Goal: Find specific page/section: Find specific page/section

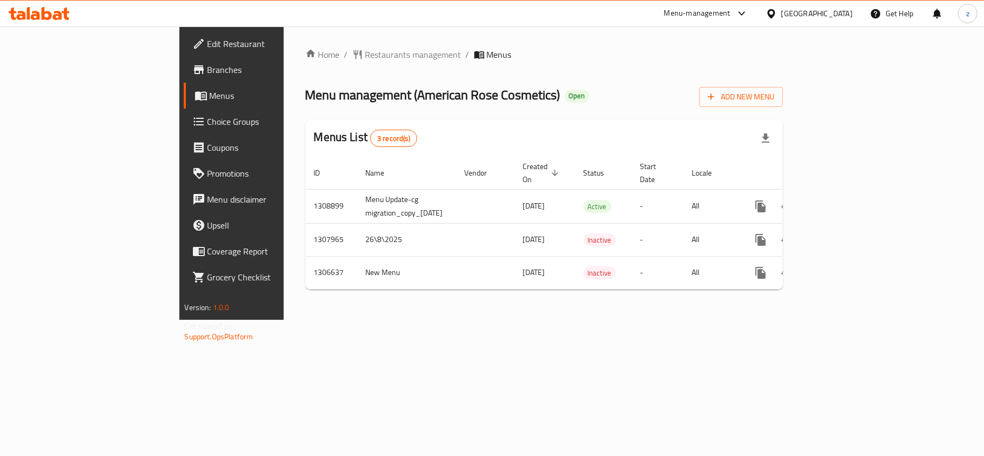
click at [365, 59] on span "Restaurants management" at bounding box center [413, 54] width 96 height 13
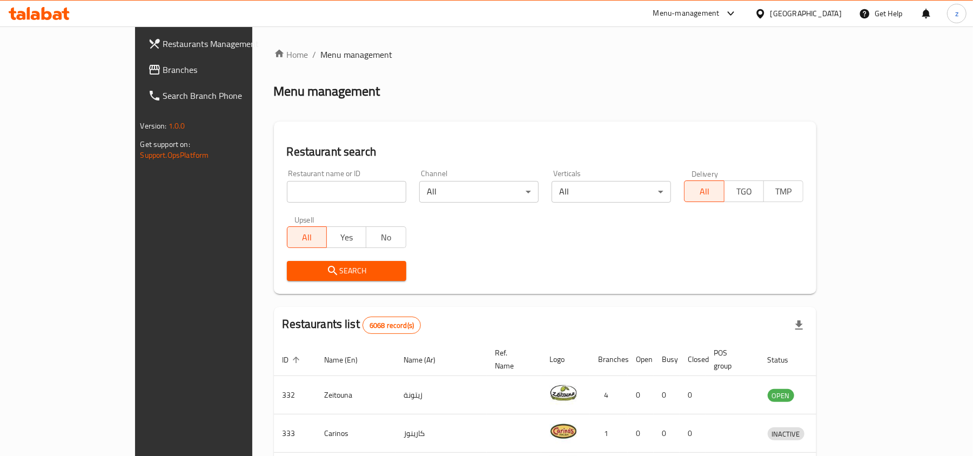
click at [287, 187] on input "search" at bounding box center [346, 192] width 119 height 22
click at [816, 11] on div "Bahrain" at bounding box center [805, 14] width 71 height 12
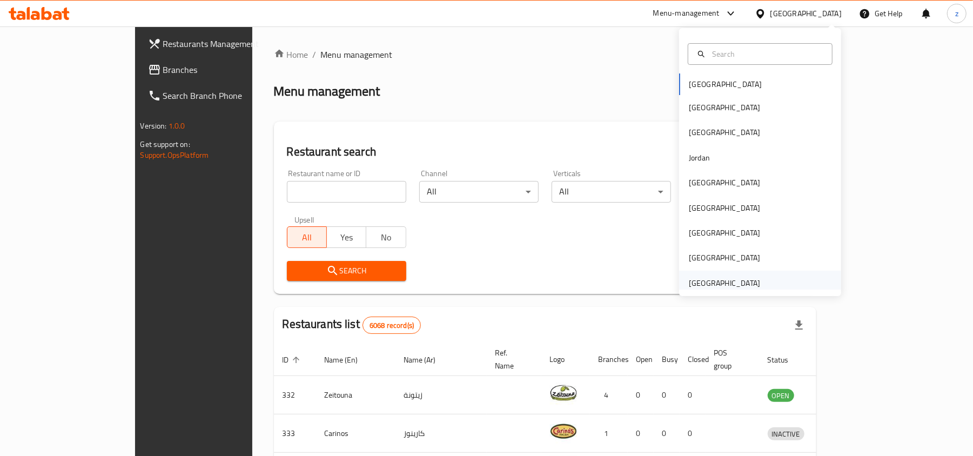
click at [727, 279] on div "[GEOGRAPHIC_DATA]" at bounding box center [724, 283] width 71 height 12
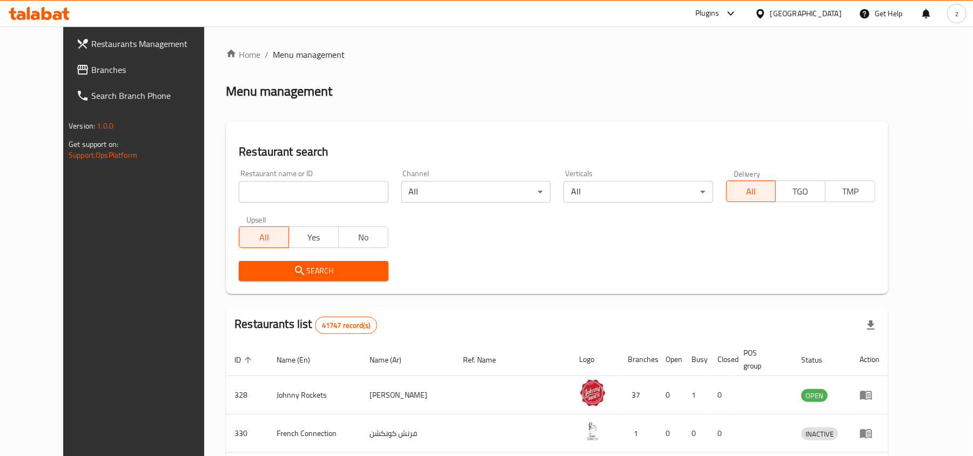
click at [91, 68] on span "Branches" at bounding box center [154, 69] width 126 height 13
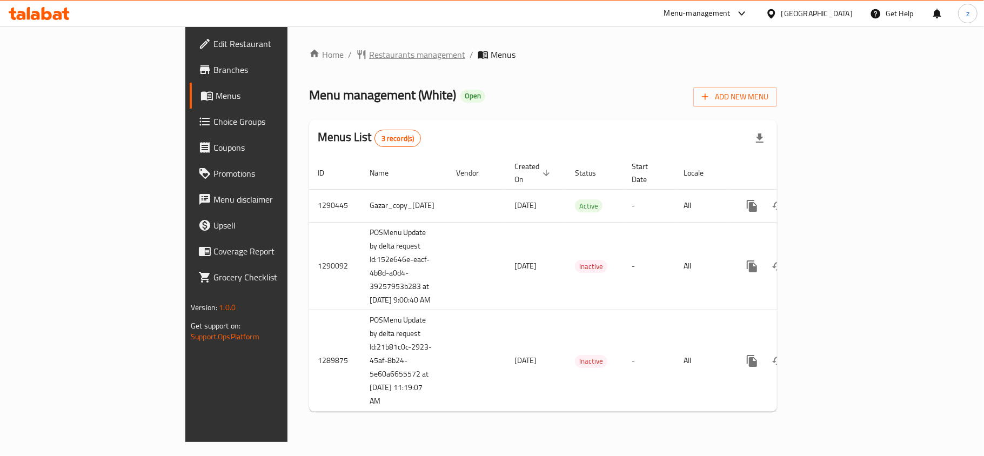
click at [369, 60] on span "Restaurants management" at bounding box center [417, 54] width 96 height 13
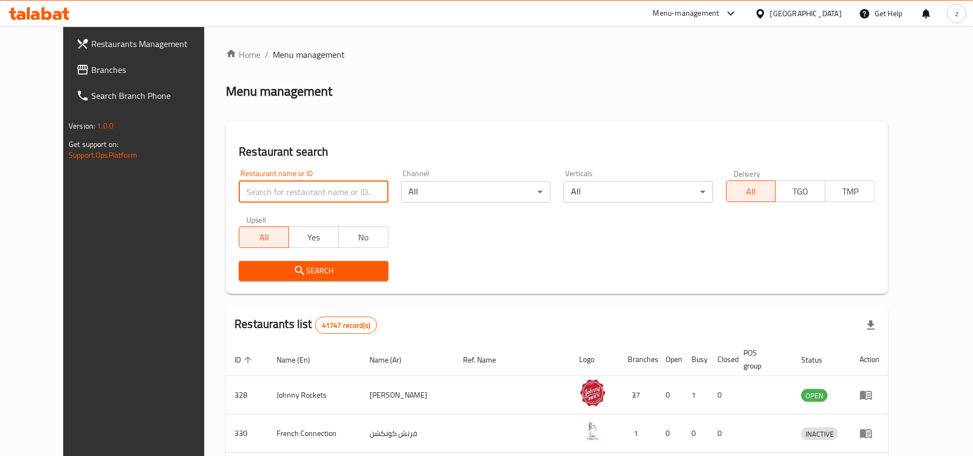
click at [239, 190] on input "search" at bounding box center [313, 192] width 149 height 22
paste input "628399/"
click at [249, 190] on input "628399/" at bounding box center [313, 192] width 149 height 22
type input "628399"
click at [307, 279] on button "Search" at bounding box center [313, 271] width 149 height 20
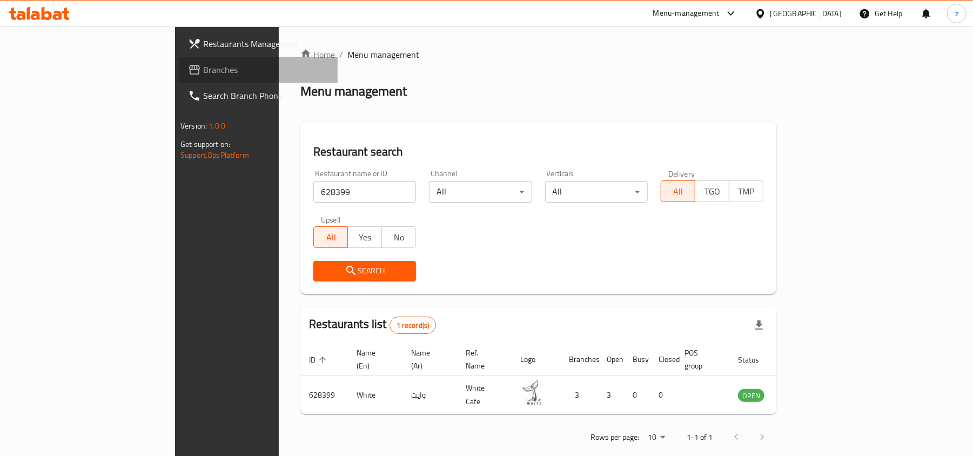
click at [203, 76] on span "Branches" at bounding box center [266, 69] width 126 height 13
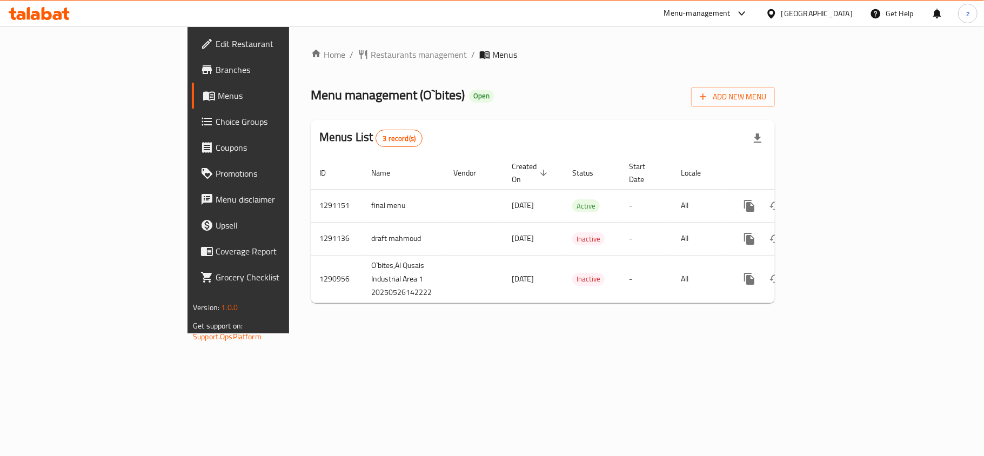
click at [371, 54] on span "Restaurants management" at bounding box center [419, 54] width 96 height 13
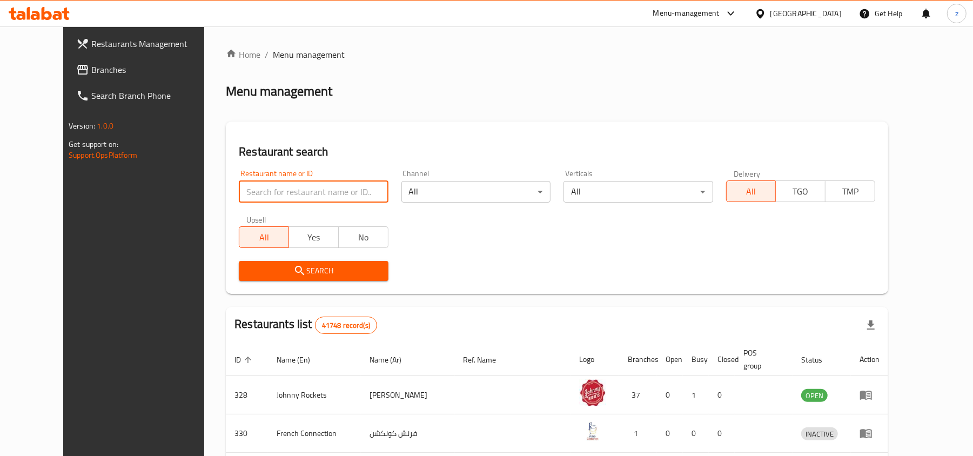
click at [262, 190] on input "search" at bounding box center [313, 192] width 149 height 22
paste input "698496"
type input "698496"
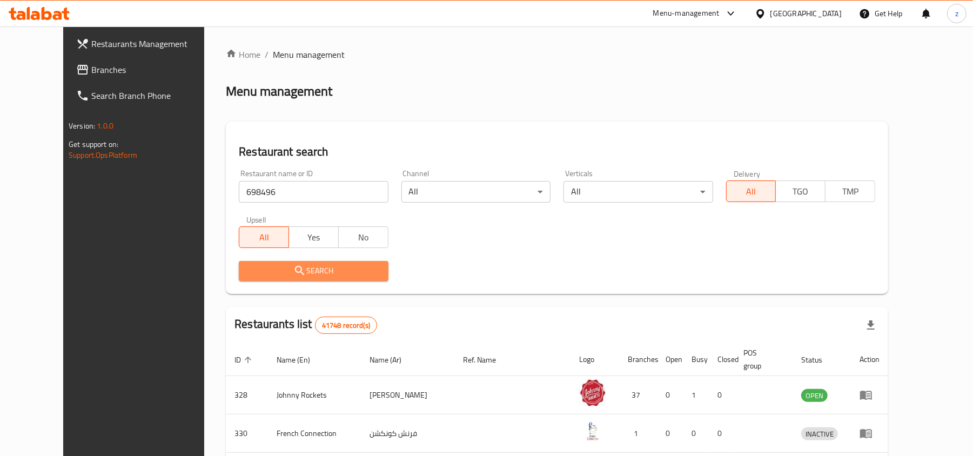
click at [284, 269] on span "Search" at bounding box center [313, 271] width 132 height 14
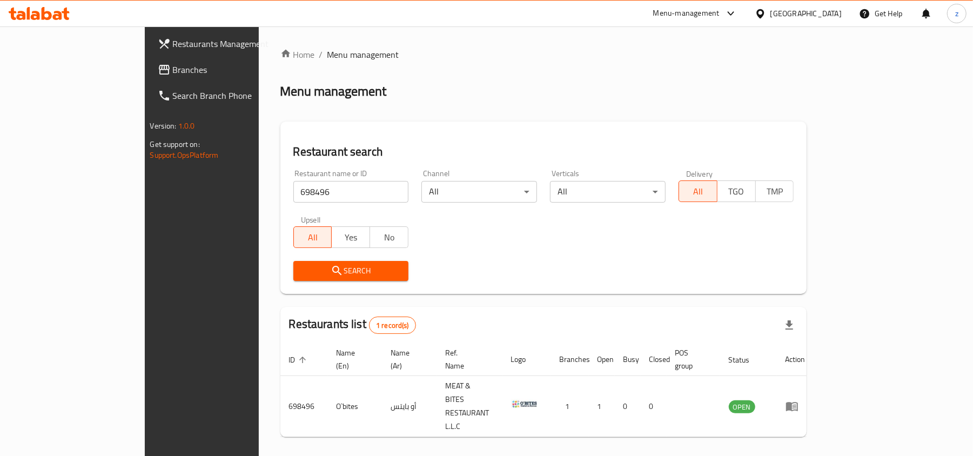
scroll to position [5, 0]
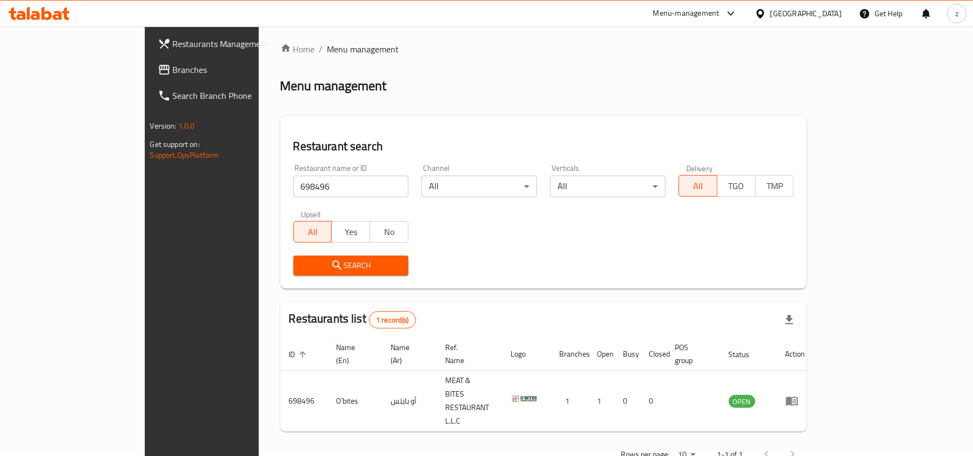
click at [149, 78] on link "Branches" at bounding box center [228, 70] width 158 height 26
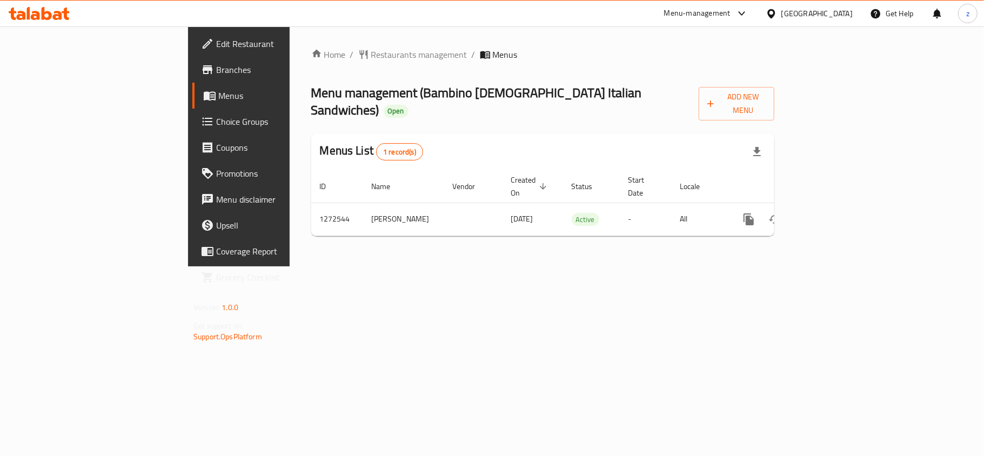
click at [371, 51] on span "Restaurants management" at bounding box center [419, 54] width 96 height 13
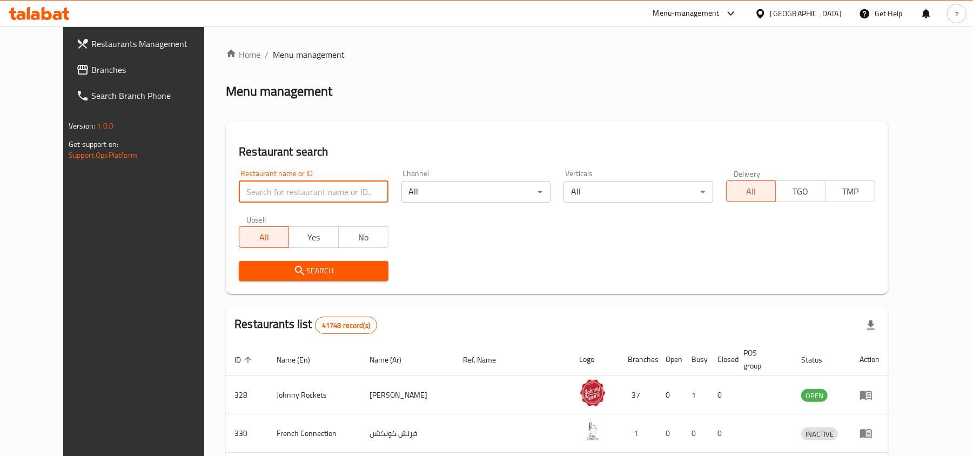
click at [303, 189] on input "search" at bounding box center [313, 192] width 149 height 22
paste input "690308"
type input "690308"
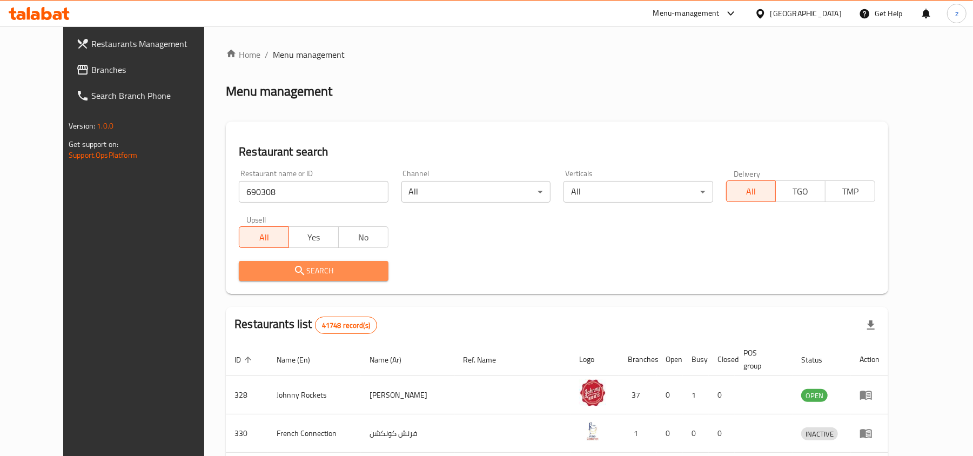
click at [307, 273] on span "Search" at bounding box center [313, 271] width 132 height 14
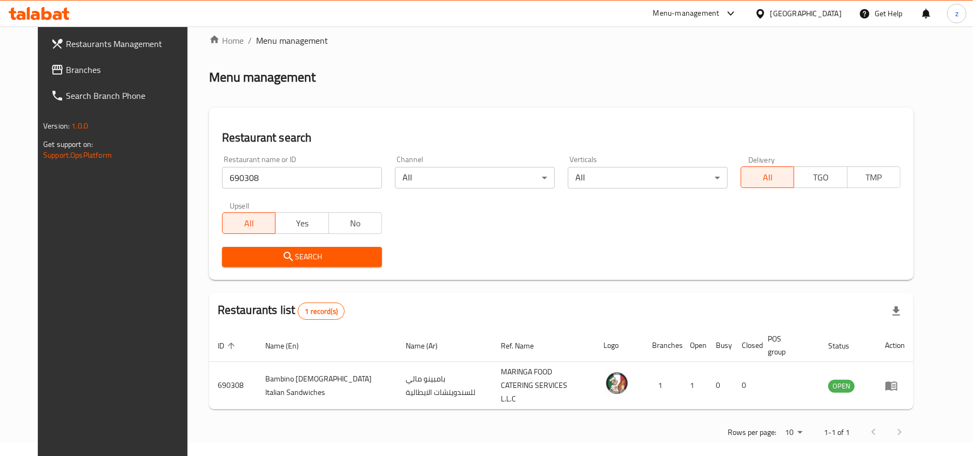
scroll to position [17, 0]
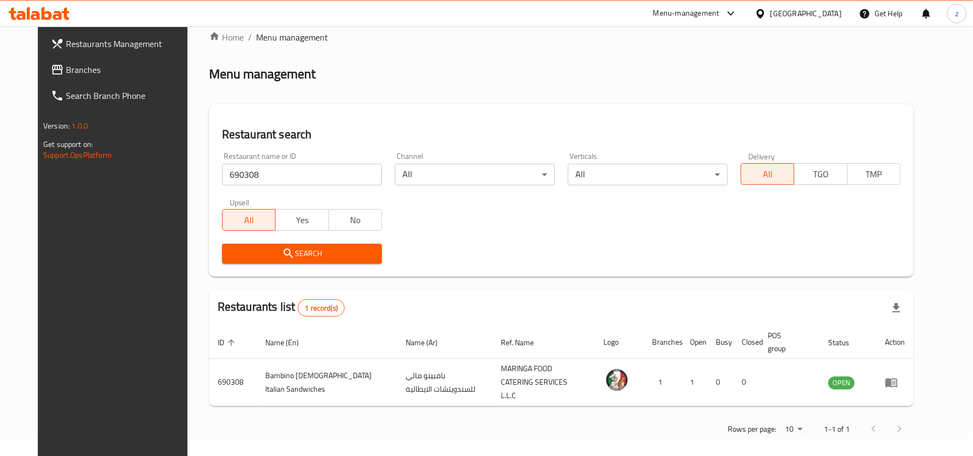
click at [66, 72] on span "Branches" at bounding box center [129, 69] width 126 height 13
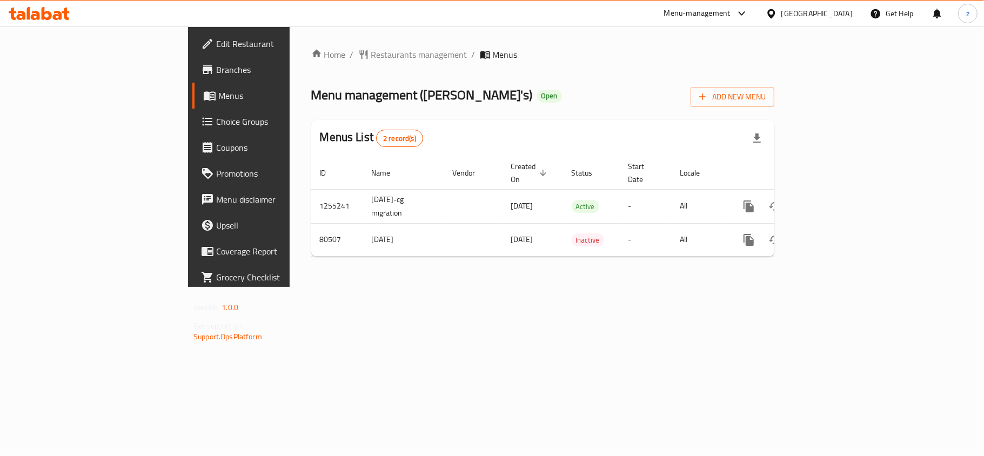
click at [371, 56] on span "Restaurants management" at bounding box center [419, 54] width 96 height 13
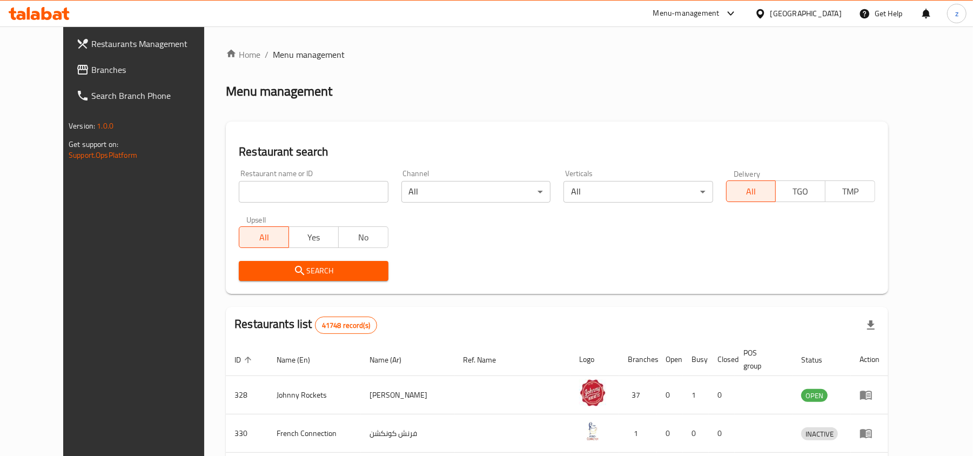
click at [269, 191] on input "search" at bounding box center [313, 192] width 149 height 22
paste input "600358"
type input "600358"
click at [286, 266] on span "Search" at bounding box center [313, 271] width 132 height 14
